Goal: Check status: Check status

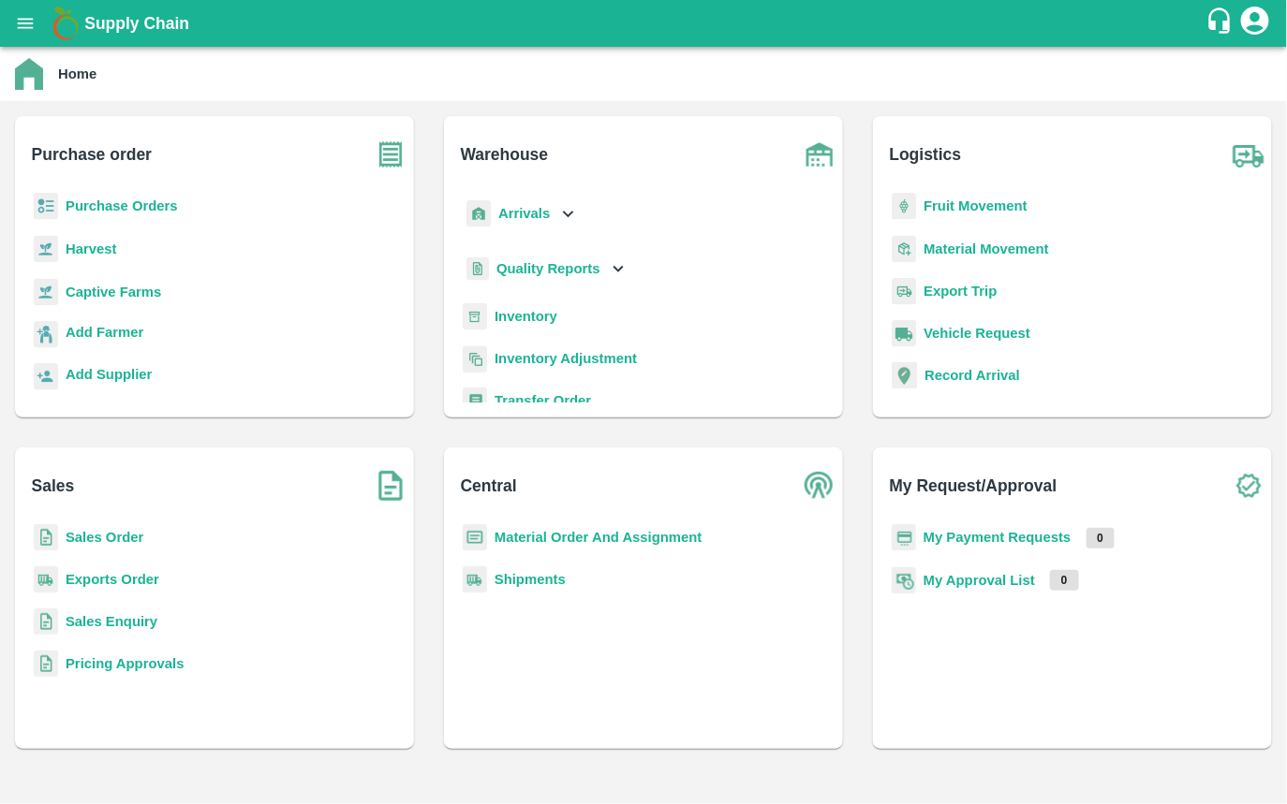
scroll to position [59, 0]
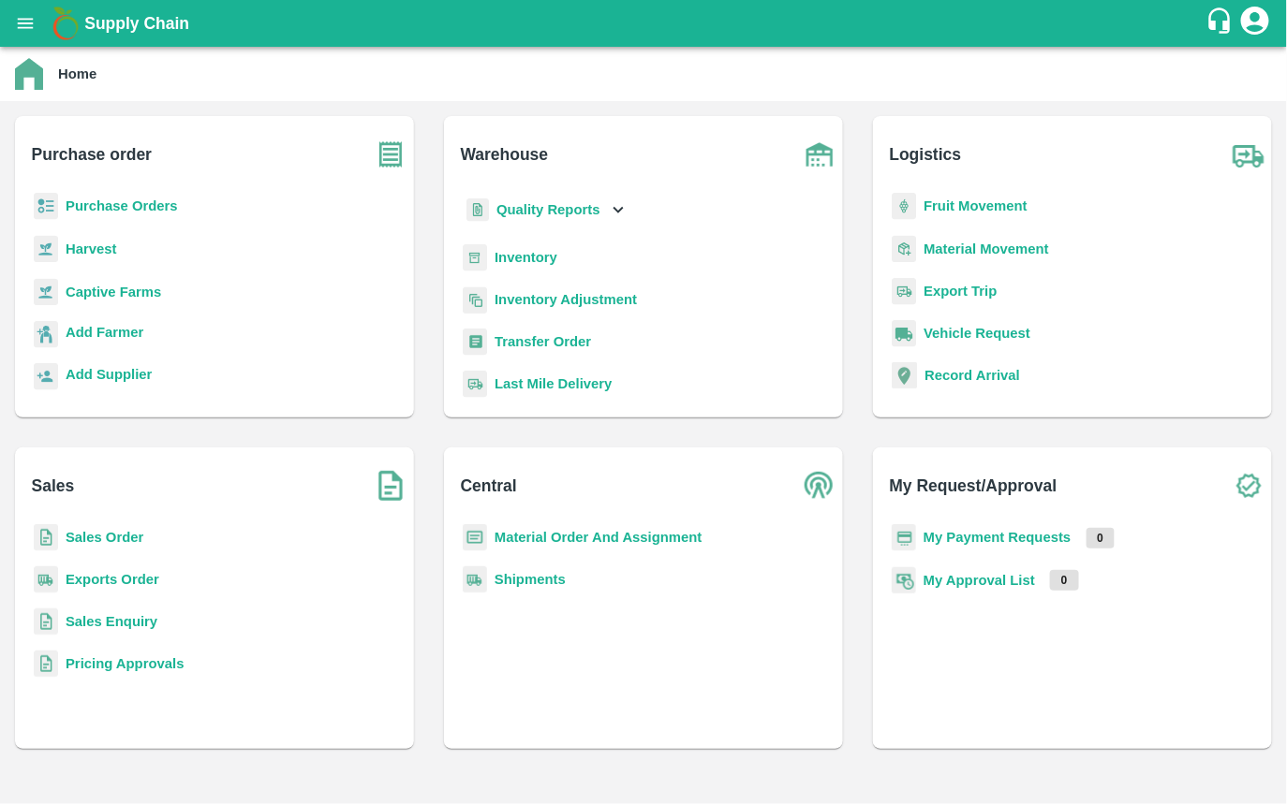
click at [522, 338] on b "Transfer Order" at bounding box center [542, 341] width 96 height 15
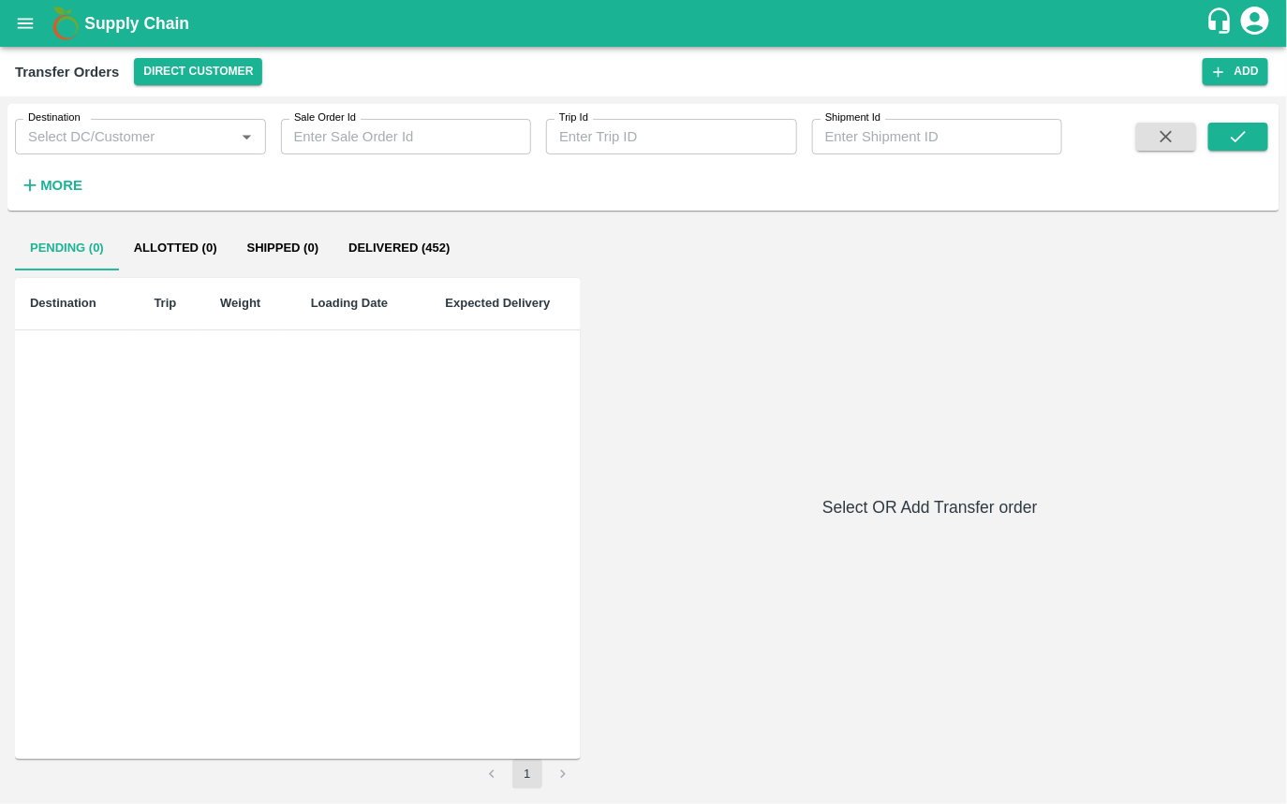
click at [422, 135] on input "Sale Order Id" at bounding box center [406, 137] width 251 height 36
click at [215, 75] on button "Direct Customer" at bounding box center [198, 71] width 128 height 27
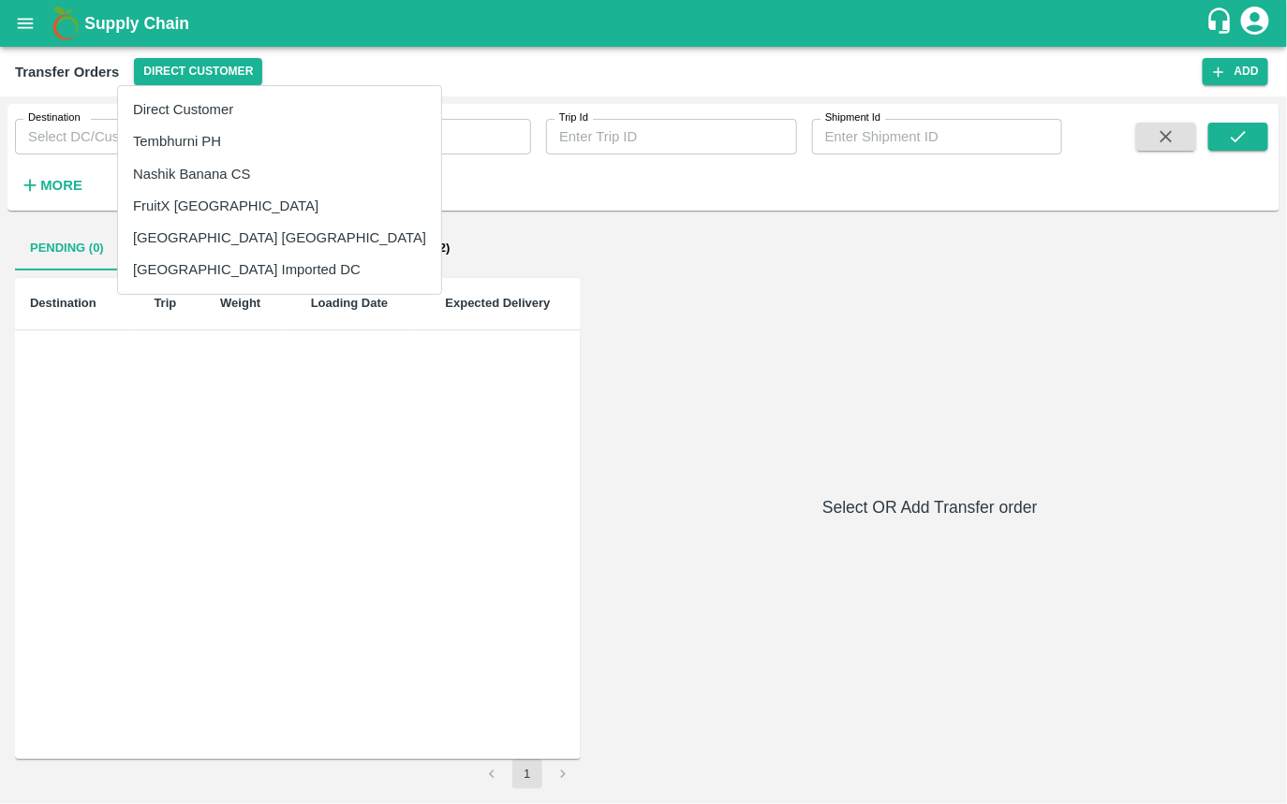
click at [193, 130] on li "Tembhurni PH" at bounding box center [279, 141] width 323 height 32
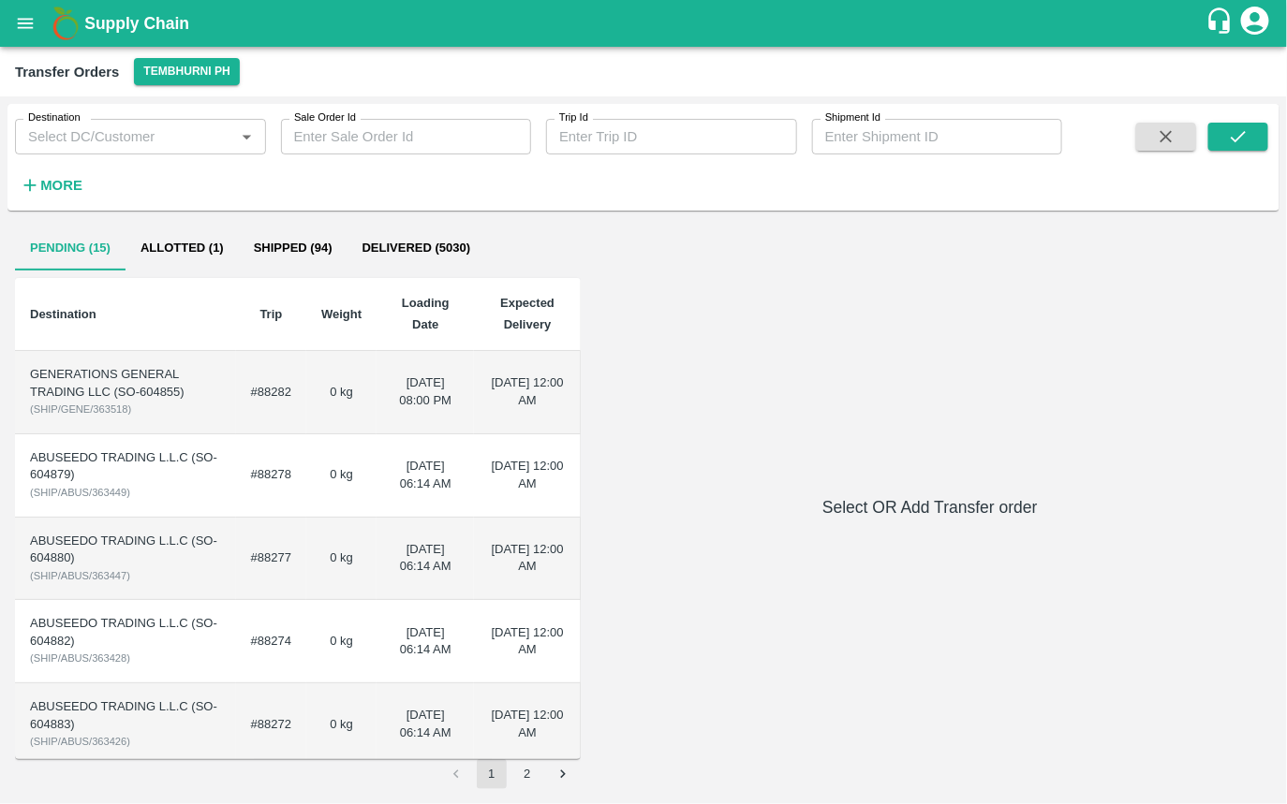
click at [322, 137] on input "Sale Order Id" at bounding box center [406, 137] width 251 height 36
paste input "604647"
type input "604647"
click at [1263, 125] on button "submit" at bounding box center [1238, 137] width 60 height 28
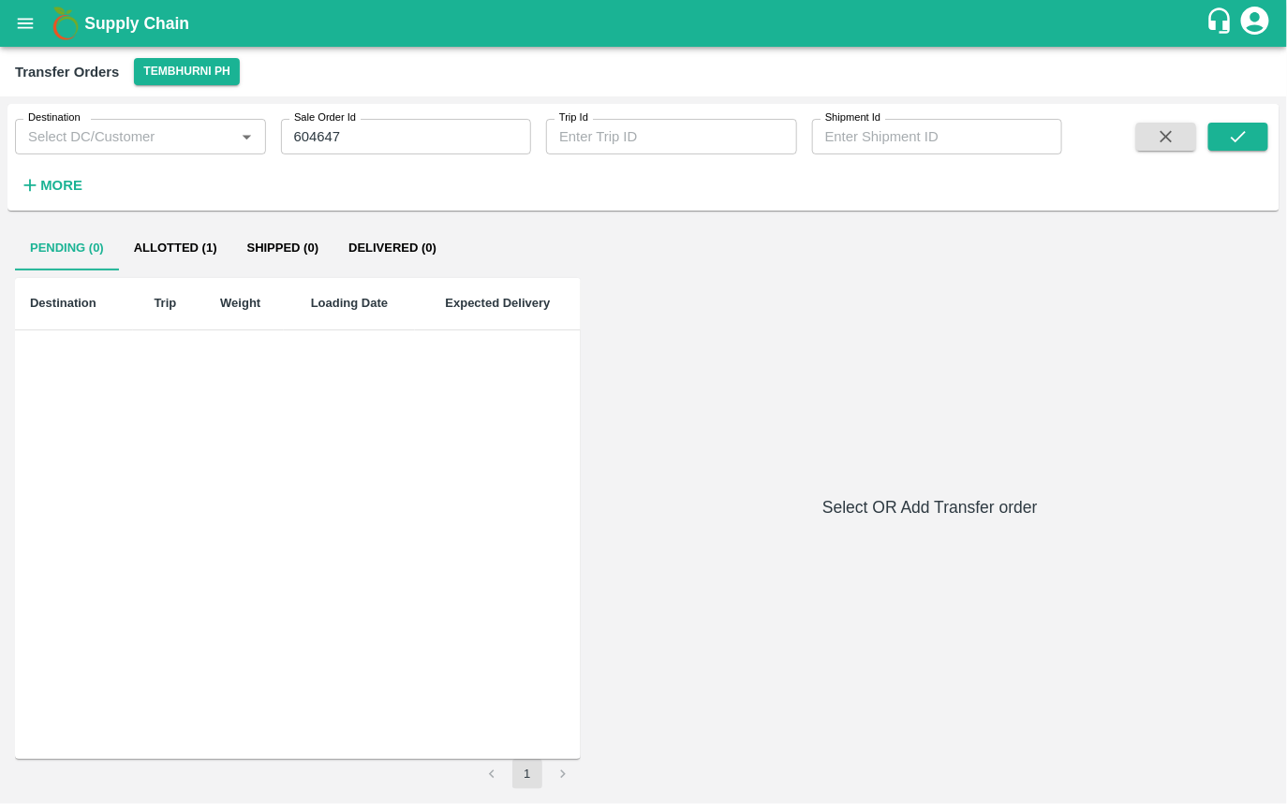
click at [169, 246] on button "Allotted (1)" at bounding box center [175, 248] width 113 height 45
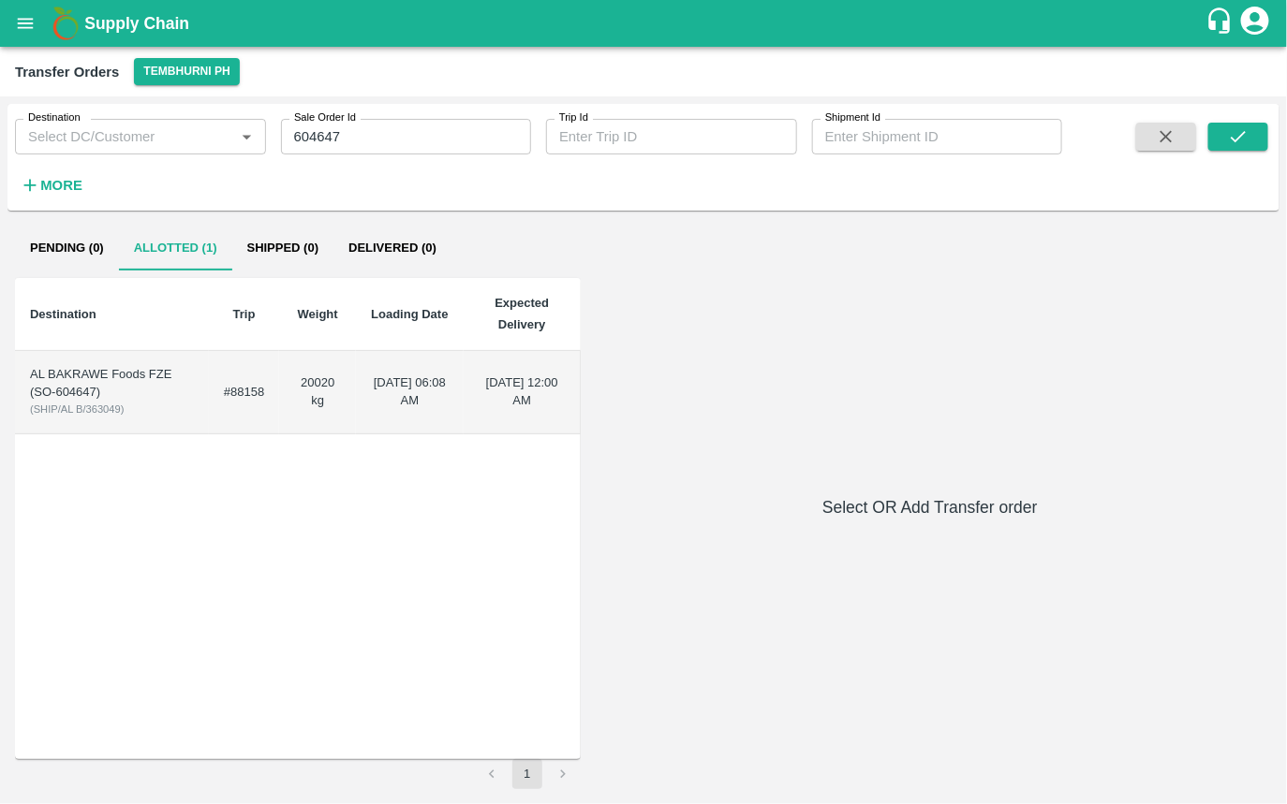
click at [398, 415] on td "[DATE] 06:08 AM" at bounding box center [409, 392] width 107 height 83
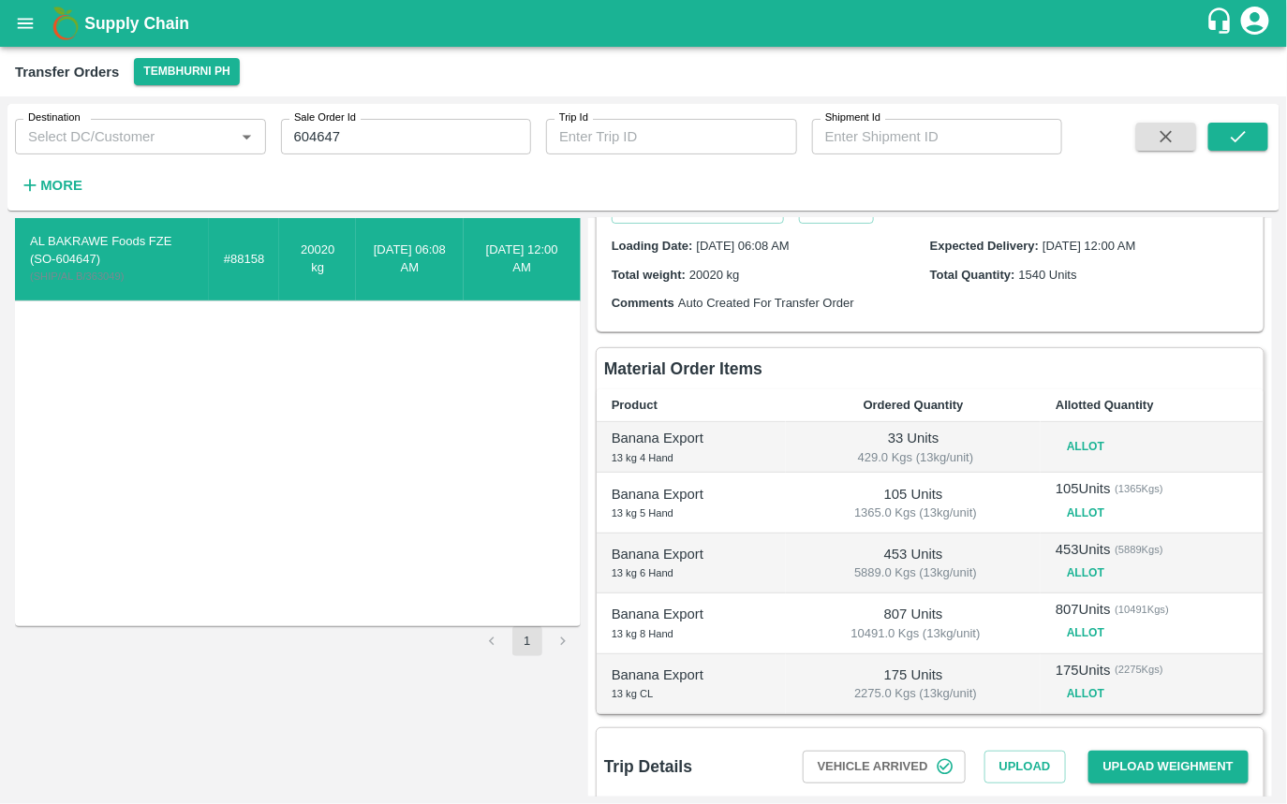
scroll to position [139, 0]
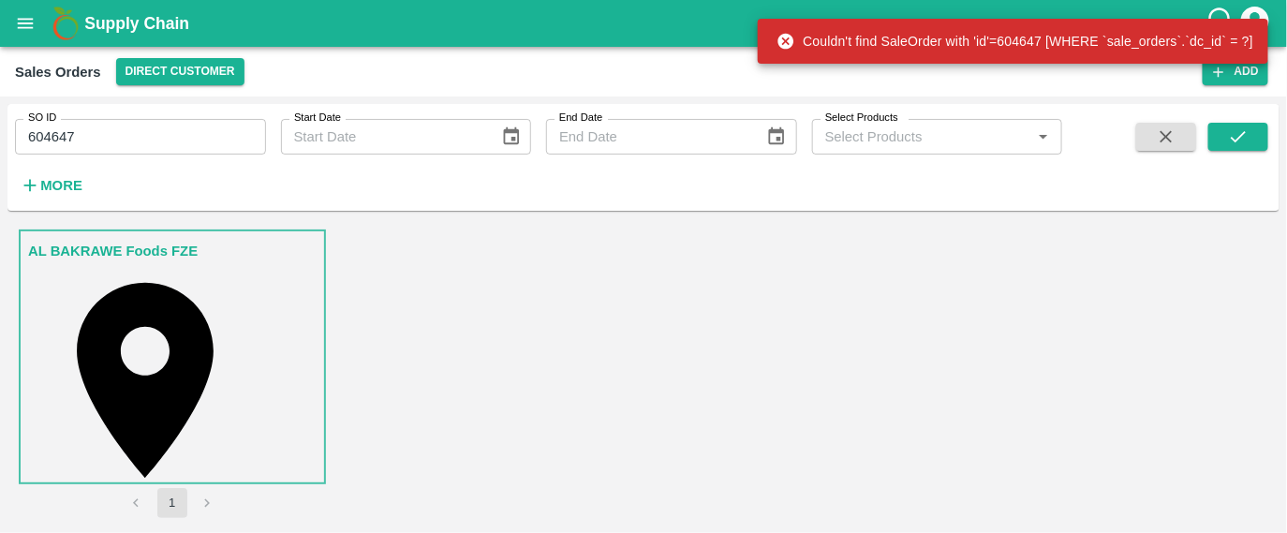
scroll to position [22, 0]
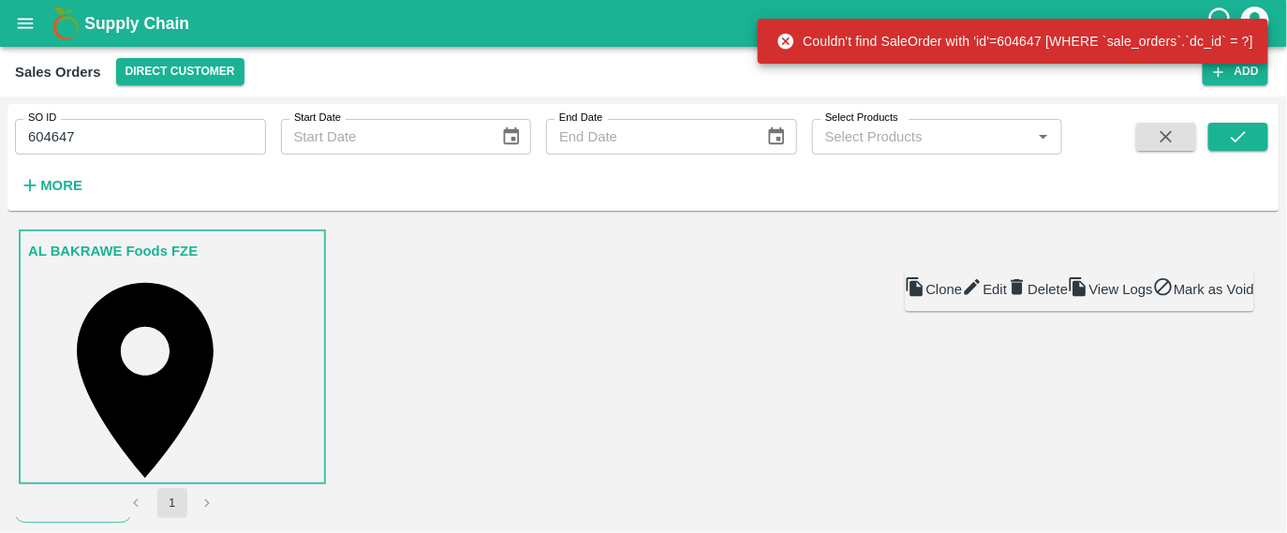
click at [982, 303] on div at bounding box center [972, 289] width 21 height 27
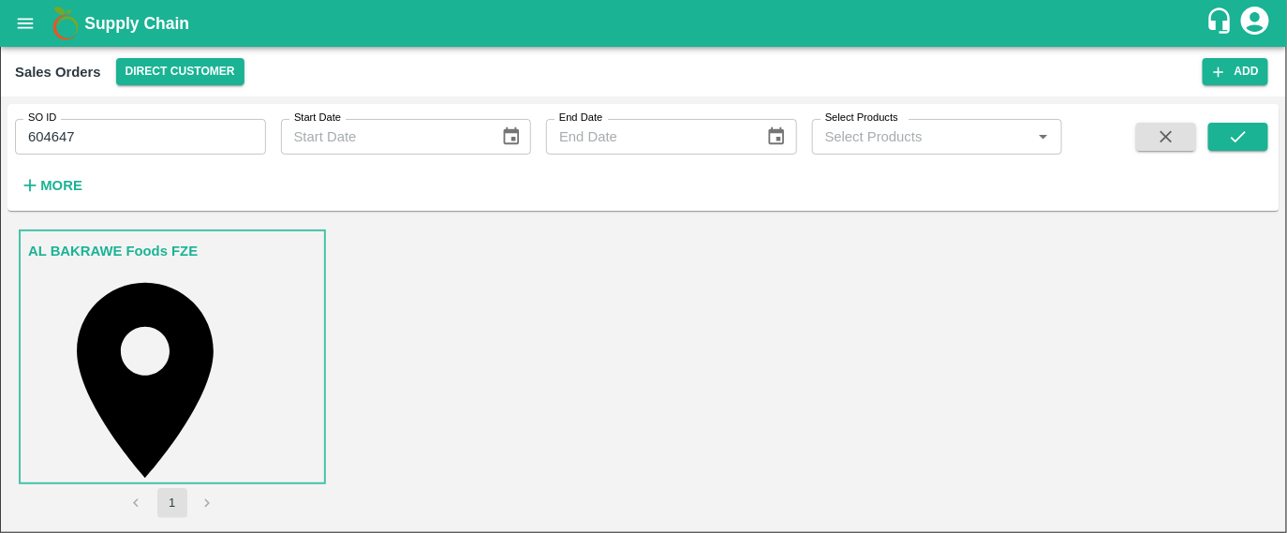
scroll to position [177, 0]
type input "13 kg 5 Hand"
type input "105"
type input "13 kg 6 Hand"
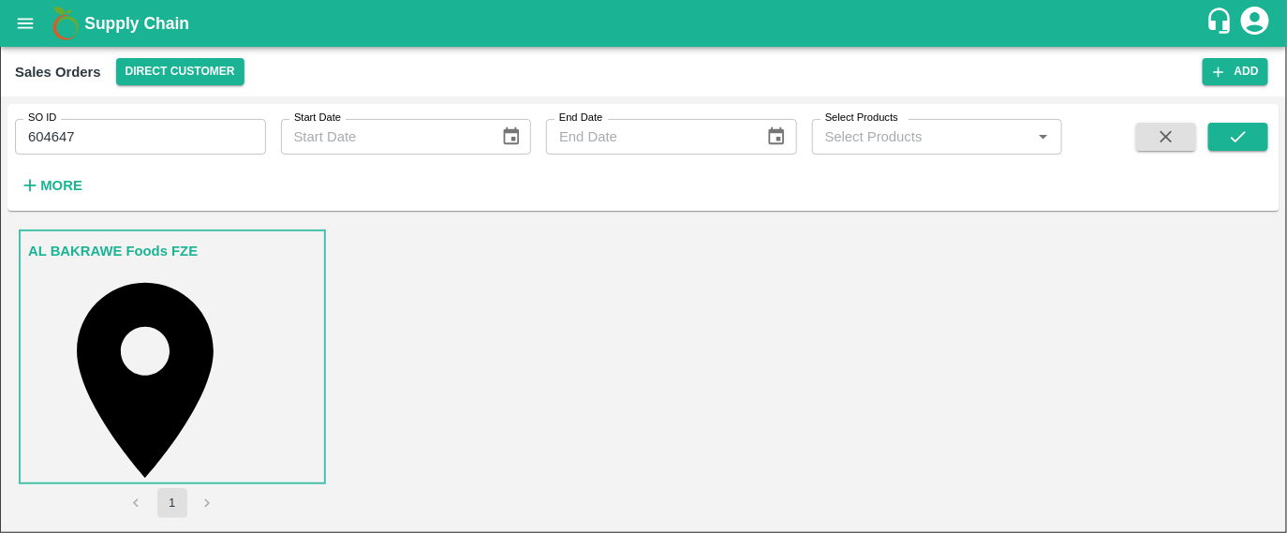
type input "453"
type input "13 kg 8 Hand"
type input "807"
type input "13 kg CL"
type input "175"
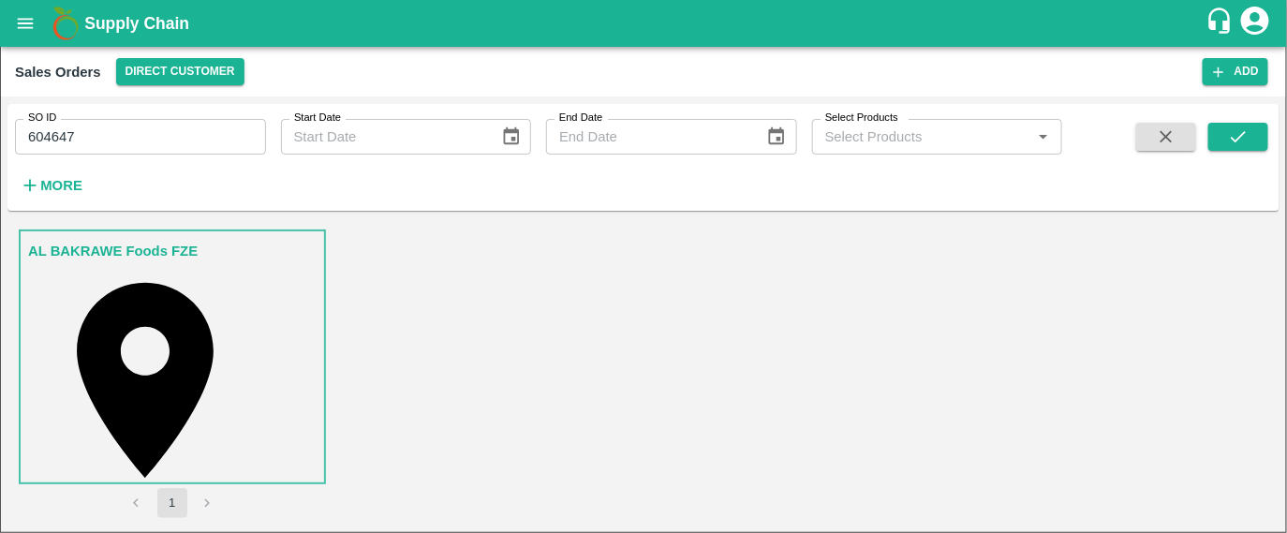
scroll to position [578, 0]
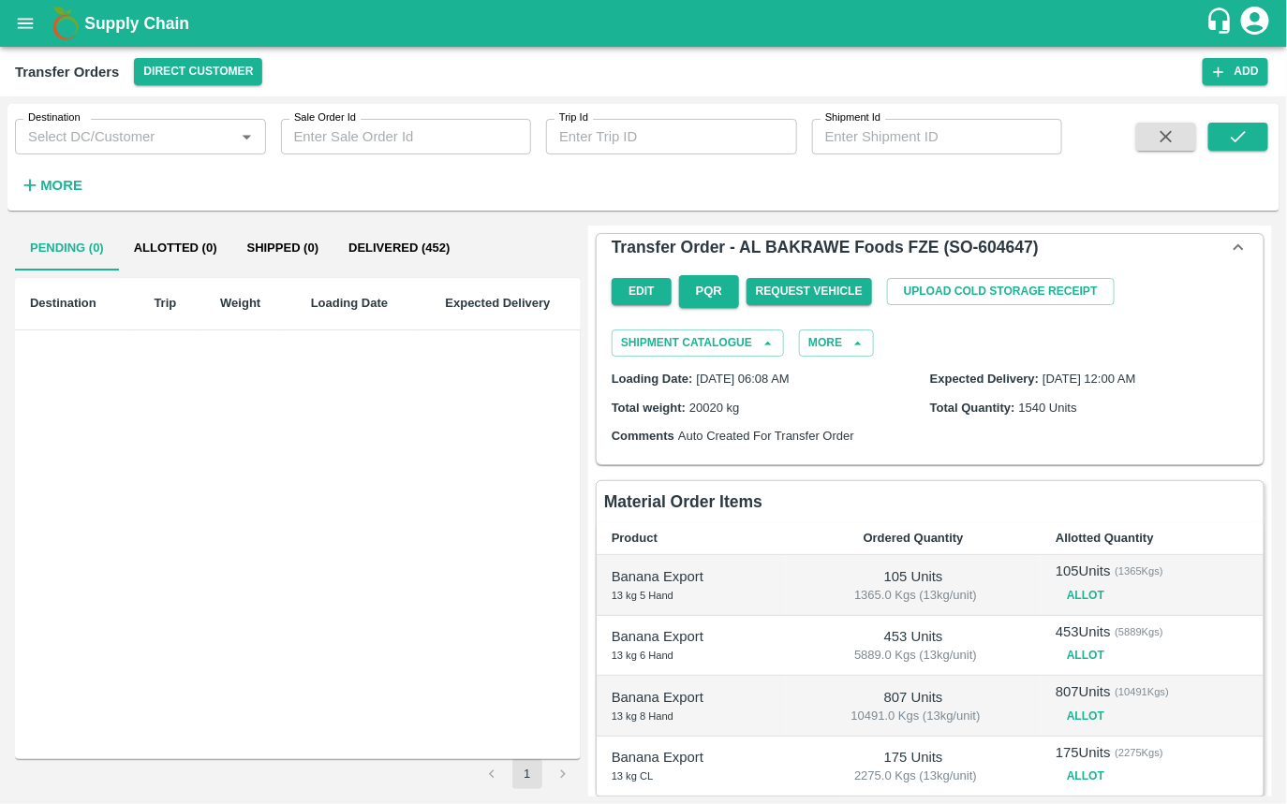
click at [399, 123] on input "Sale Order Id" at bounding box center [406, 137] width 251 height 36
paste input "604647"
type input "604647"
click at [1231, 132] on icon "submit" at bounding box center [1238, 136] width 21 height 21
click at [212, 244] on button "Allotted (0)" at bounding box center [175, 248] width 113 height 45
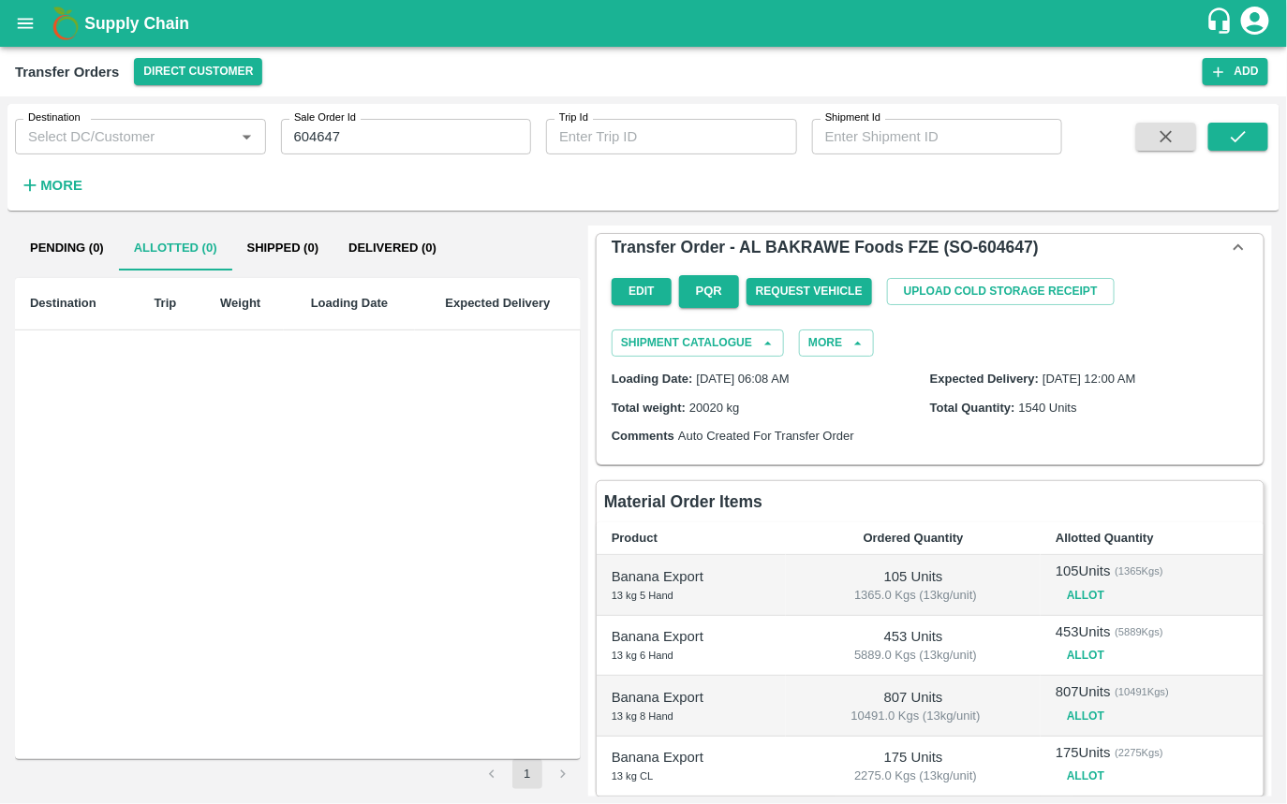
click at [266, 246] on button "Shipped (0)" at bounding box center [283, 248] width 102 height 45
click at [392, 253] on button "Delivered (0)" at bounding box center [392, 248] width 118 height 45
click at [1177, 136] on button "button" at bounding box center [1166, 137] width 60 height 28
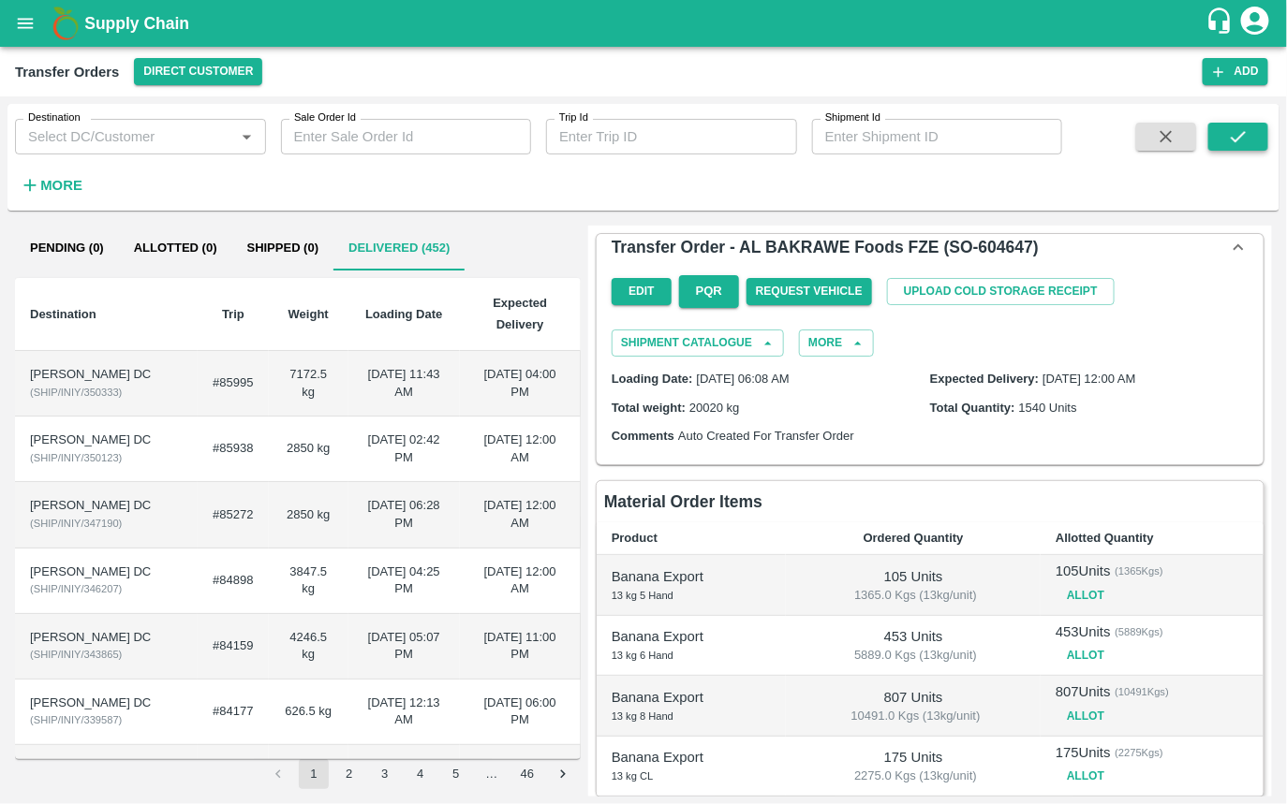
click at [1247, 134] on icon "submit" at bounding box center [1238, 136] width 21 height 21
click at [417, 143] on input "Sale Order Id" at bounding box center [406, 137] width 251 height 36
paste input "text"
type input "604647"
click at [1227, 139] on button "submit" at bounding box center [1238, 137] width 60 height 28
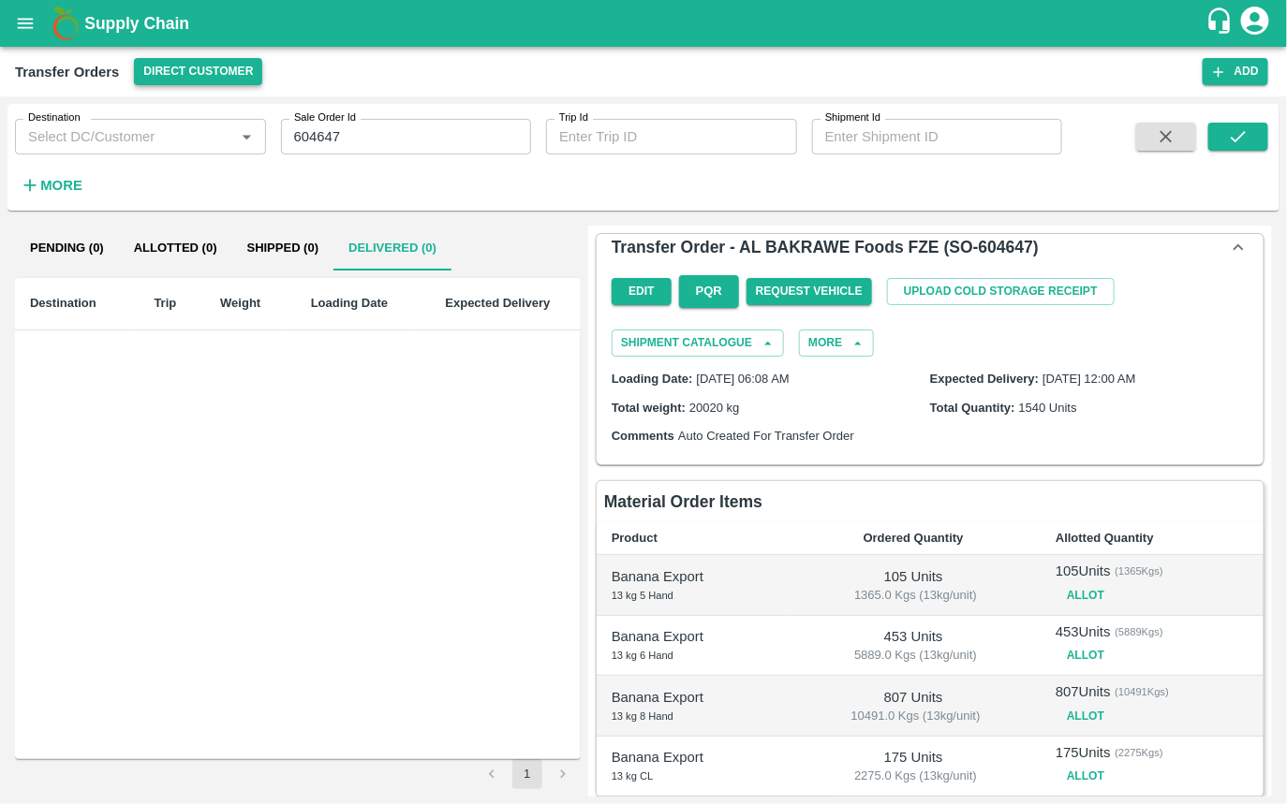
click at [156, 66] on button "Direct Customer" at bounding box center [198, 71] width 128 height 27
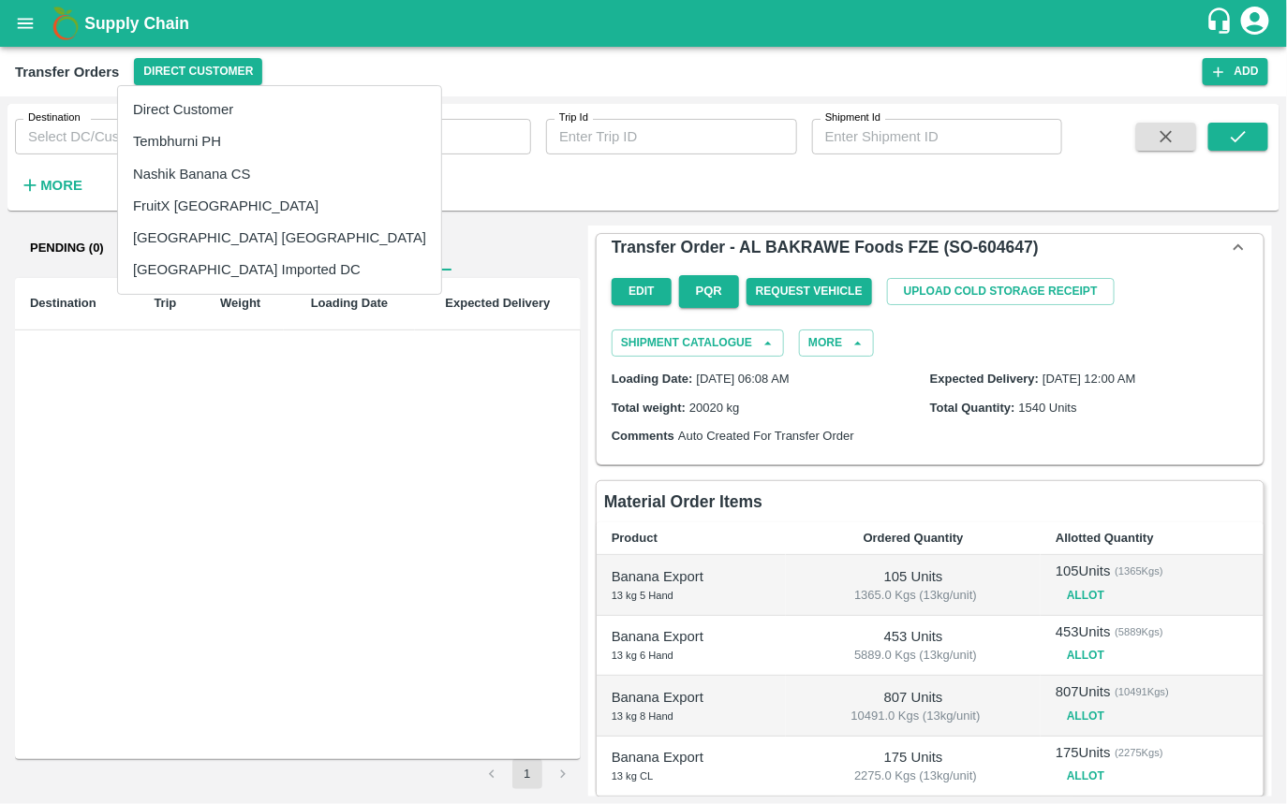
click at [176, 103] on li "Direct Customer" at bounding box center [279, 110] width 323 height 32
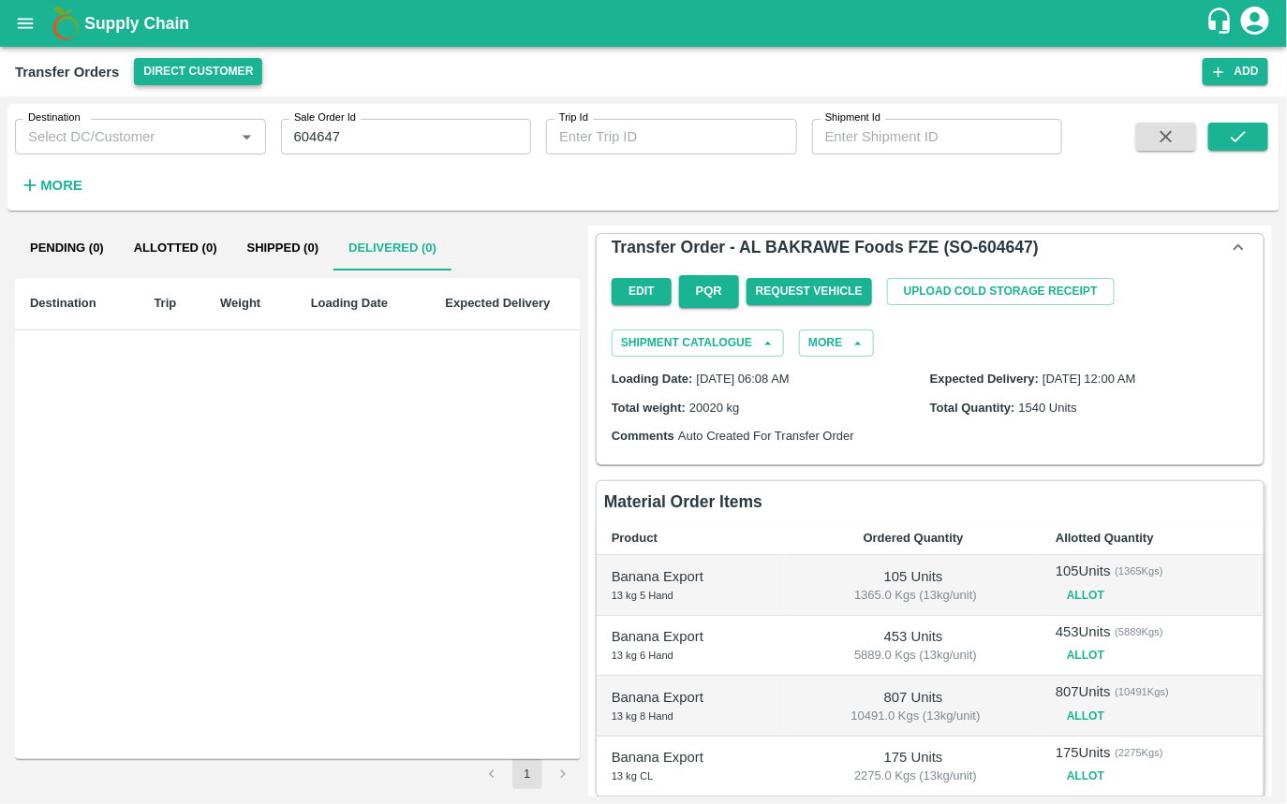
click at [171, 67] on button "Direct Customer" at bounding box center [198, 71] width 128 height 27
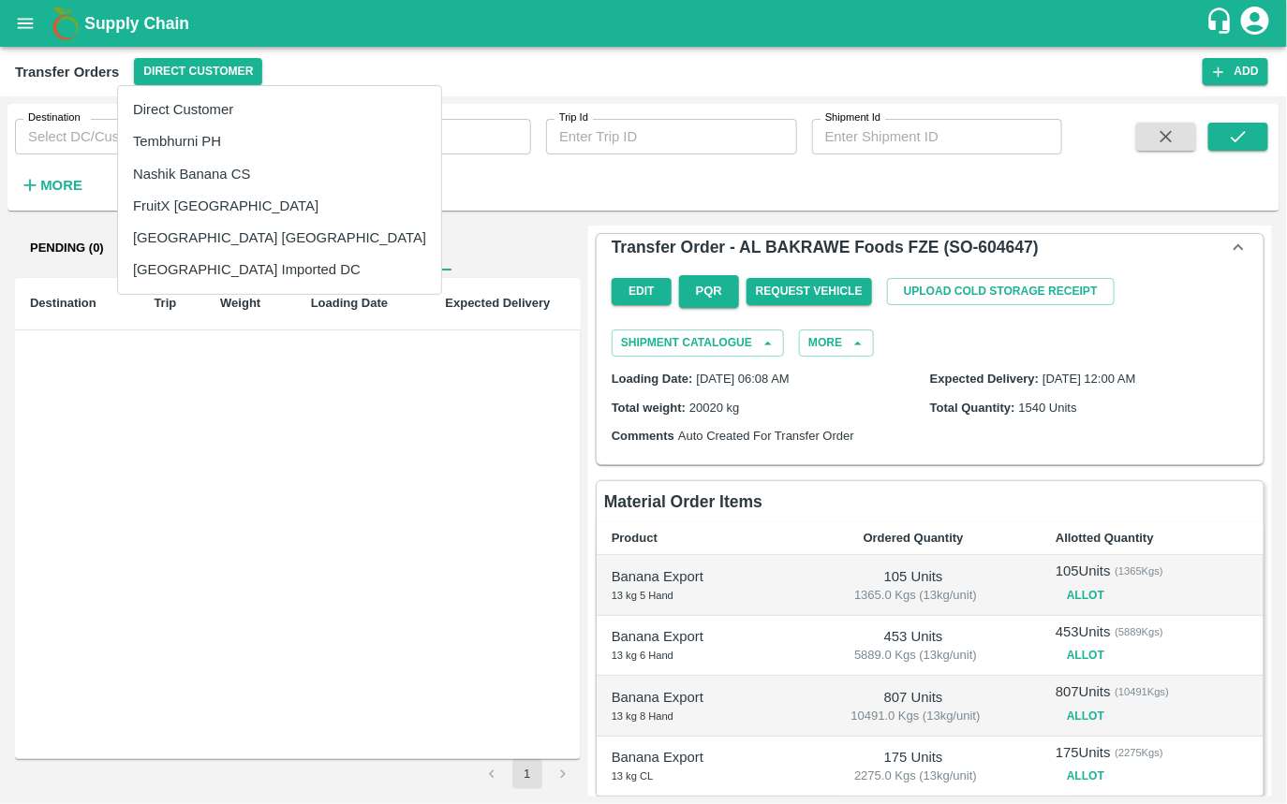
click at [171, 140] on li "Tembhurni PH" at bounding box center [279, 141] width 323 height 32
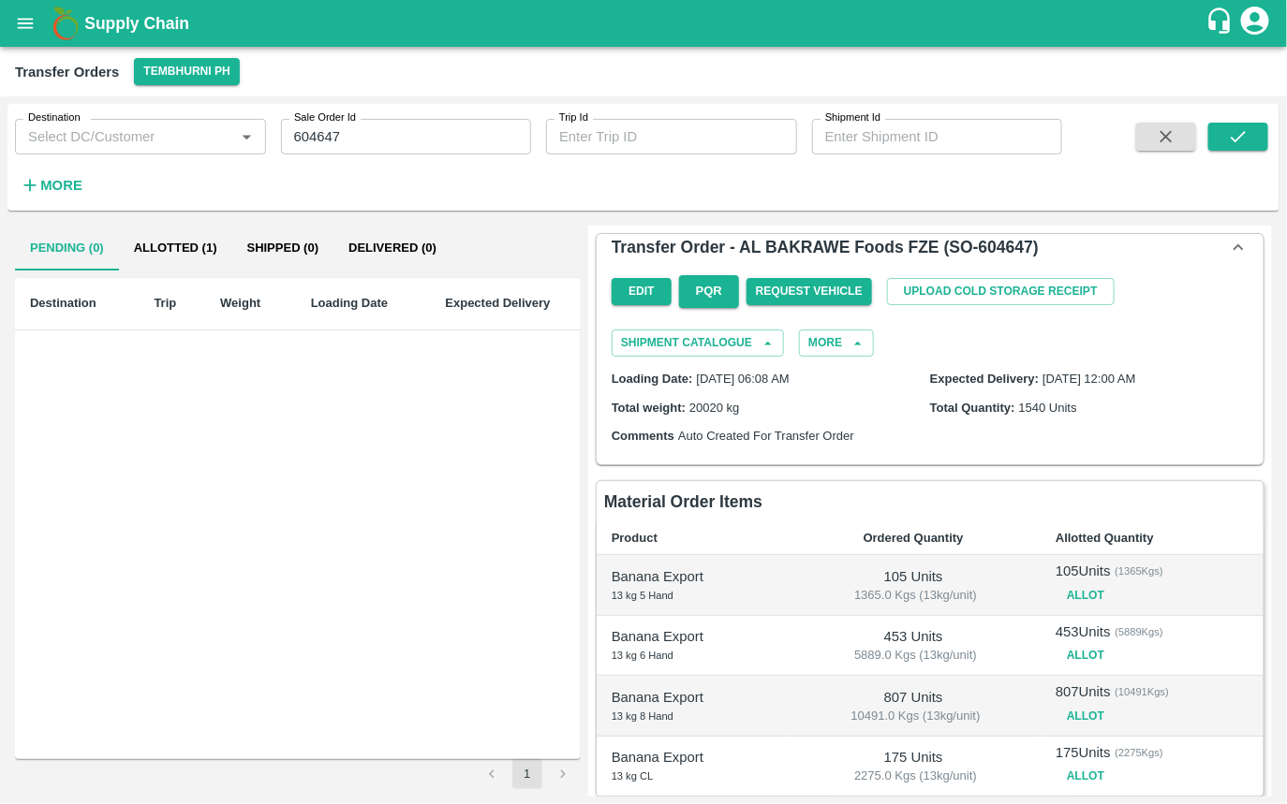
click at [168, 240] on button "Allotted (1)" at bounding box center [175, 248] width 113 height 45
